Goal: Transaction & Acquisition: Purchase product/service

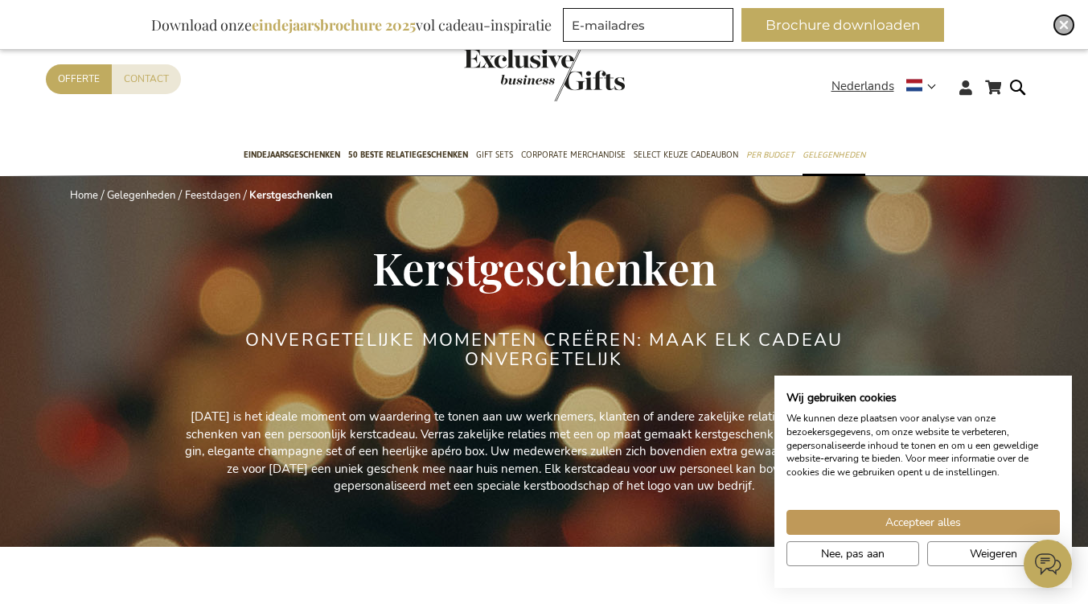
click at [1063, 25] on img "Close" at bounding box center [1064, 25] width 10 height 10
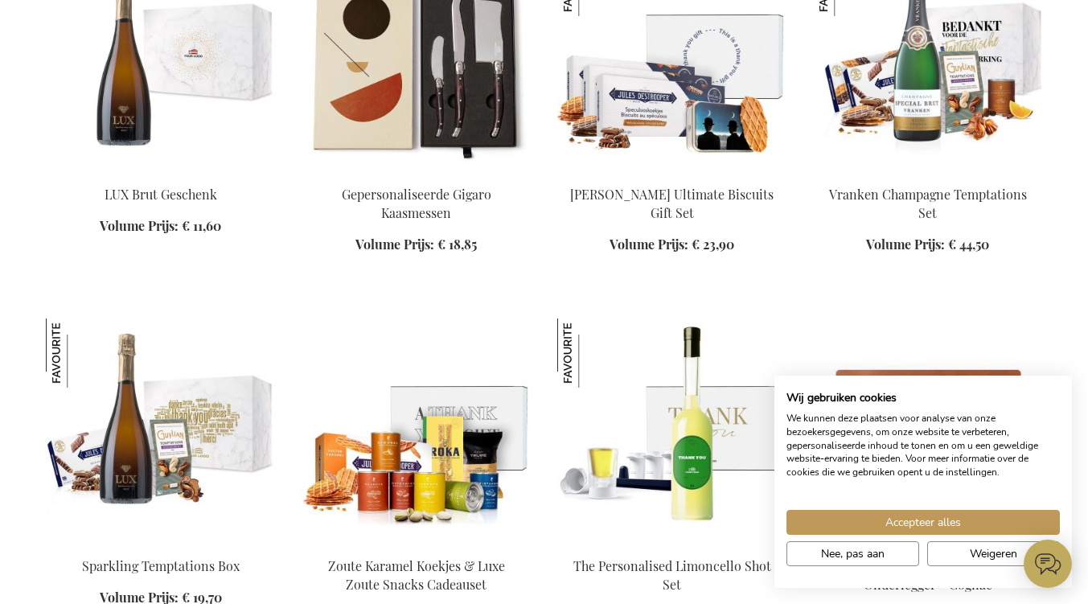
scroll to position [1905, 0]
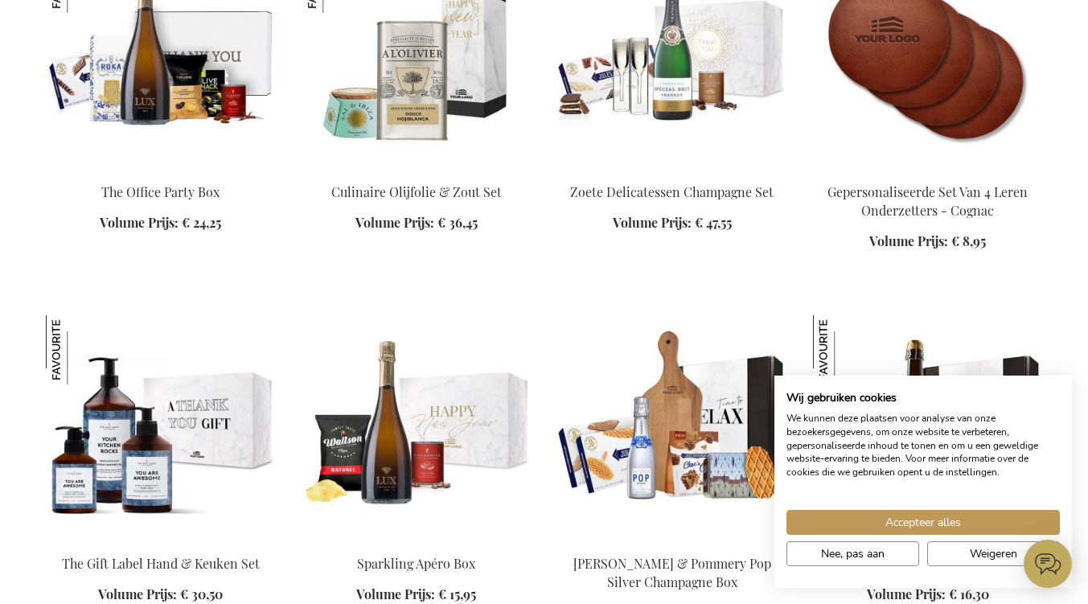
scroll to position [2891, 0]
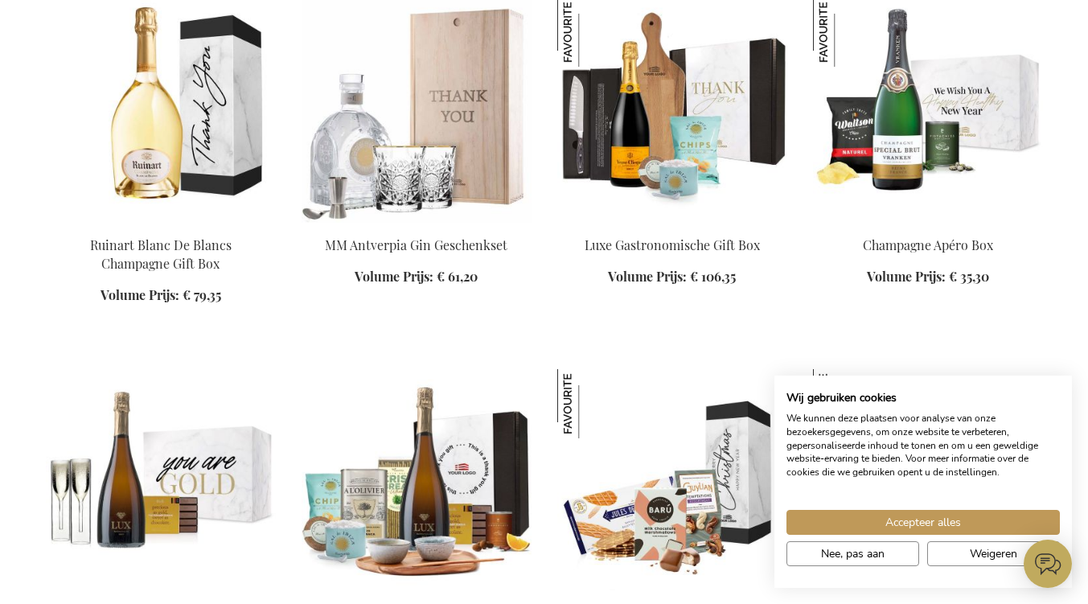
scroll to position [3806, 0]
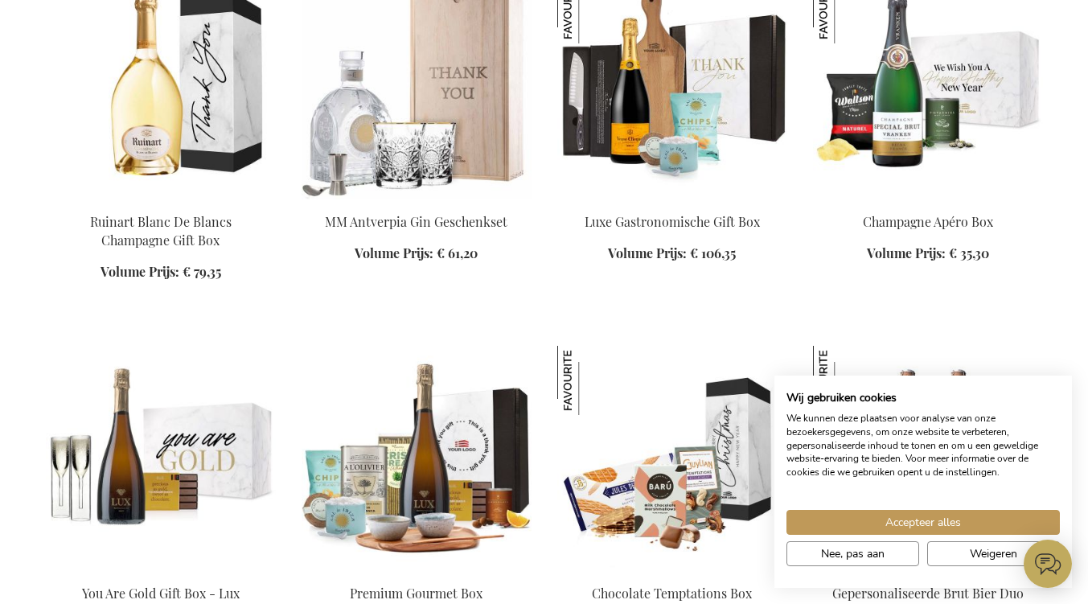
click at [660, 133] on img at bounding box center [672, 86] width 230 height 225
